Goal: Information Seeking & Learning: Learn about a topic

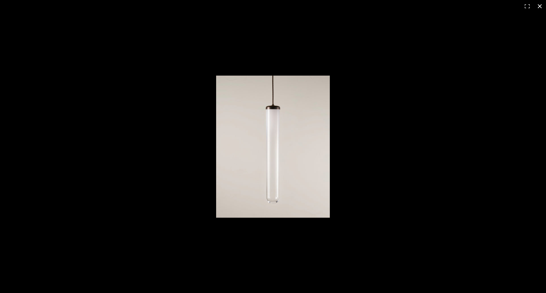
click at [543, 6] on button at bounding box center [539, 6] width 13 height 13
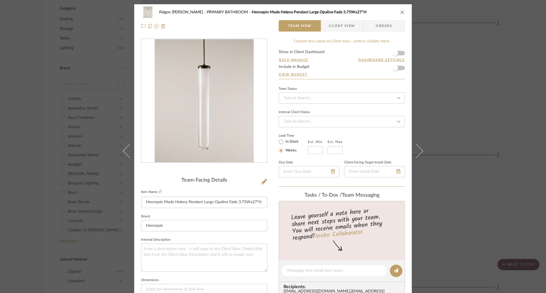
click at [400, 12] on icon "close" at bounding box center [402, 12] width 5 height 5
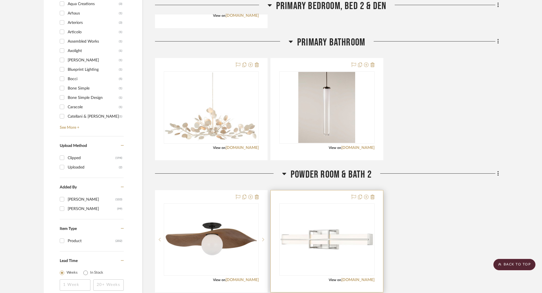
scroll to position [512, 0]
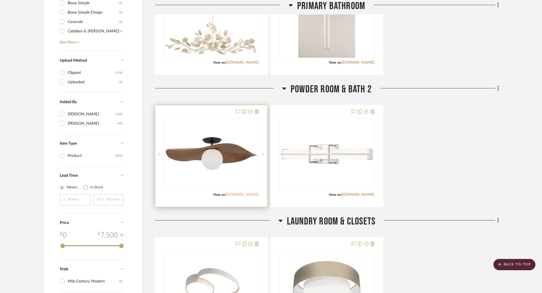
click at [250, 194] on link "[DOMAIN_NAME]" at bounding box center [241, 195] width 33 height 4
click at [226, 170] on img "0" at bounding box center [211, 154] width 94 height 35
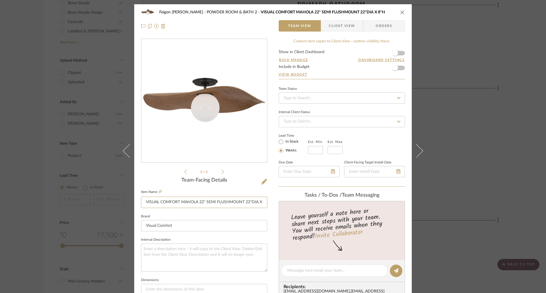
scroll to position [0, 7]
drag, startPoint x: 243, startPoint y: 201, endPoint x: 287, endPoint y: 203, distance: 44.1
click at [287, 203] on div "Feigon [PERSON_NAME] POWDER ROOM & BATH 2 VISUAL COMFORT MAHOLA 22" SEMI FLUSHM…" at bounding box center [272, 266] width 277 height 525
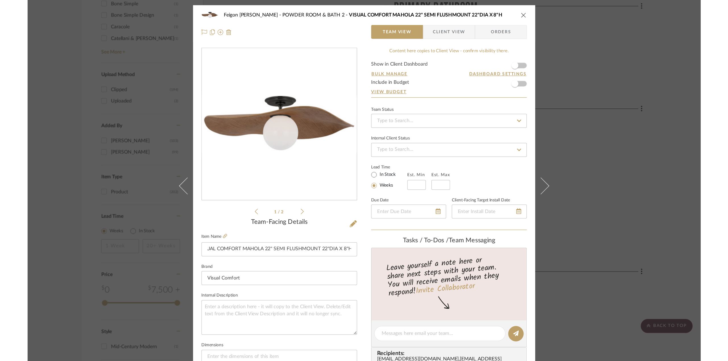
scroll to position [0, 0]
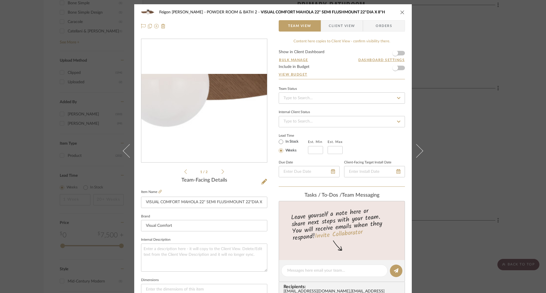
click at [216, 113] on img "0" at bounding box center [204, 101] width 126 height 46
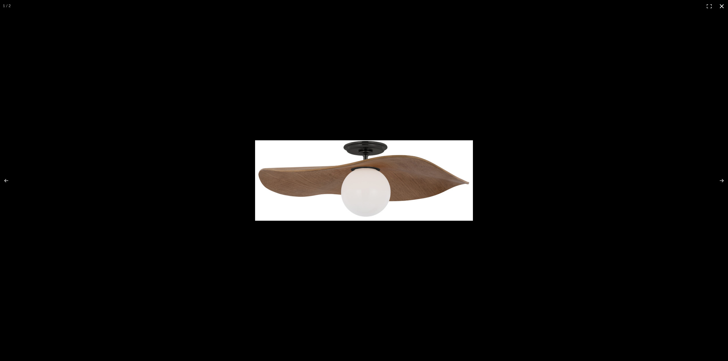
click at [546, 5] on button at bounding box center [721, 6] width 13 height 13
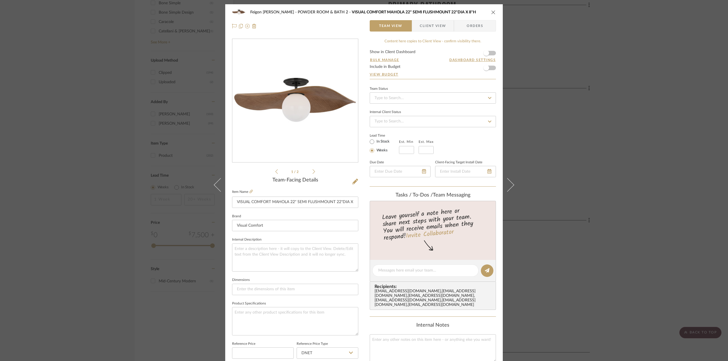
click at [492, 11] on icon "close" at bounding box center [493, 12] width 5 height 5
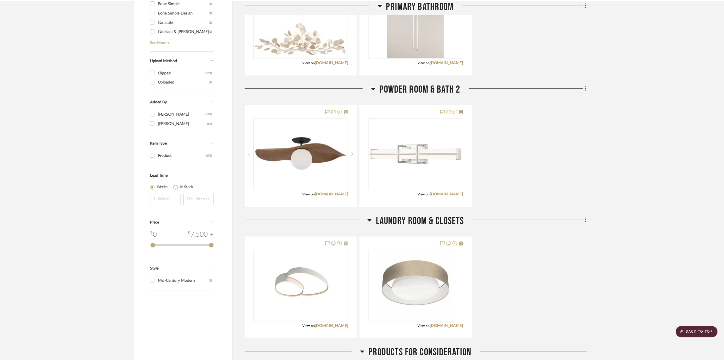
scroll to position [512, 0]
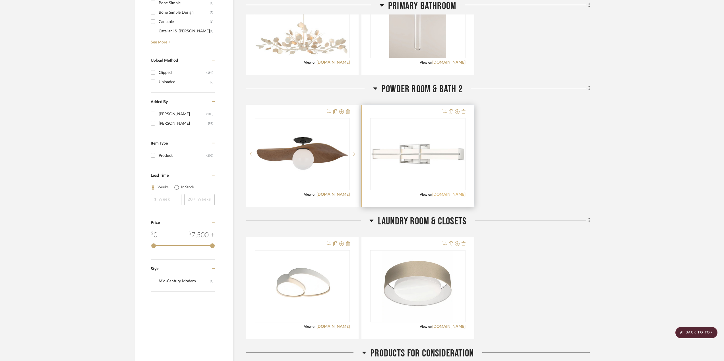
click at [451, 194] on link "[DOMAIN_NAME]" at bounding box center [448, 195] width 33 height 4
click at [399, 161] on img "0" at bounding box center [418, 155] width 94 height 22
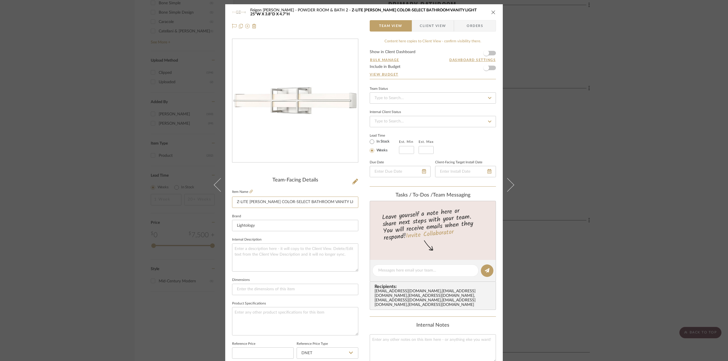
scroll to position [0, 38]
drag, startPoint x: 234, startPoint y: 202, endPoint x: 376, endPoint y: 203, distance: 142.2
click at [376, 203] on div "Feigon [PERSON_NAME] POWDER ROOM & BATH 2 Z-LITE [PERSON_NAME] COLOR-SELECT BAT…" at bounding box center [363, 266] width 277 height 525
click at [302, 113] on img "0" at bounding box center [295, 100] width 126 height 29
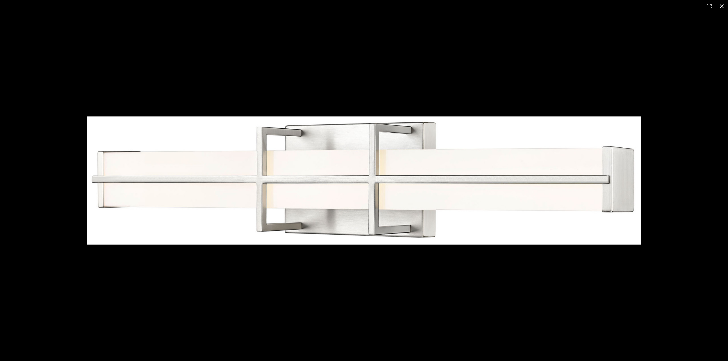
click at [546, 5] on button at bounding box center [721, 6] width 13 height 13
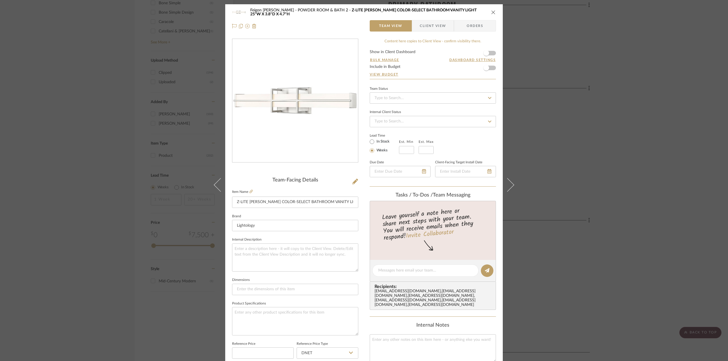
click at [491, 13] on button "close" at bounding box center [493, 12] width 5 height 5
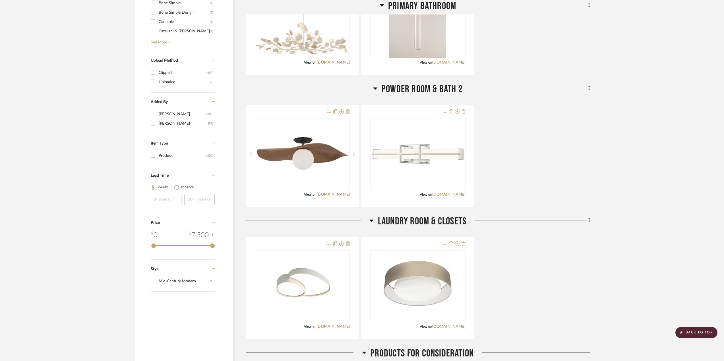
scroll to position [625, 0]
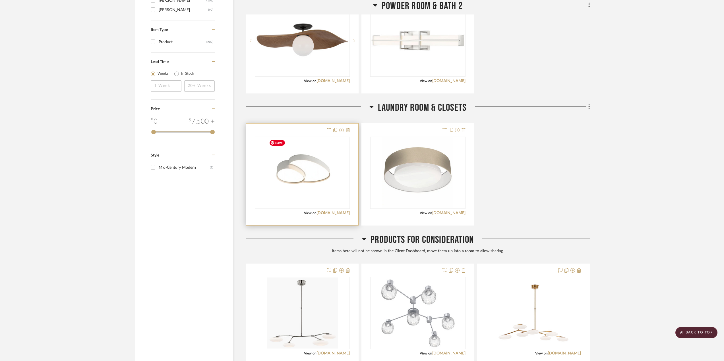
click at [333, 211] on div "View on [DOMAIN_NAME]" at bounding box center [302, 213] width 95 height 5
click at [326, 211] on link "[DOMAIN_NAME]" at bounding box center [332, 213] width 33 height 4
click at [323, 179] on img "0" at bounding box center [302, 172] width 71 height 71
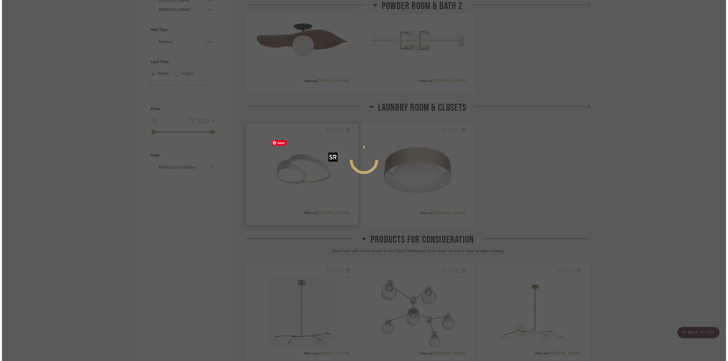
scroll to position [0, 0]
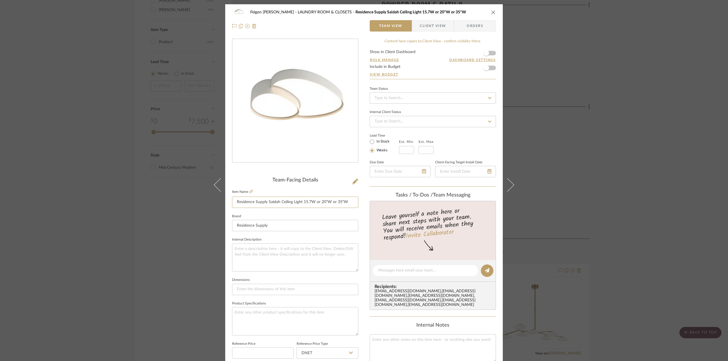
drag, startPoint x: 235, startPoint y: 201, endPoint x: 360, endPoint y: 202, distance: 124.8
click at [360, 202] on div "Feigon [PERSON_NAME] LAUNDRY ROOM & CLOSETS Residence Supply Saidah Ceiling Lig…" at bounding box center [363, 266] width 277 height 525
click at [250, 192] on icon at bounding box center [250, 191] width 3 height 3
